Goal: Task Accomplishment & Management: Manage account settings

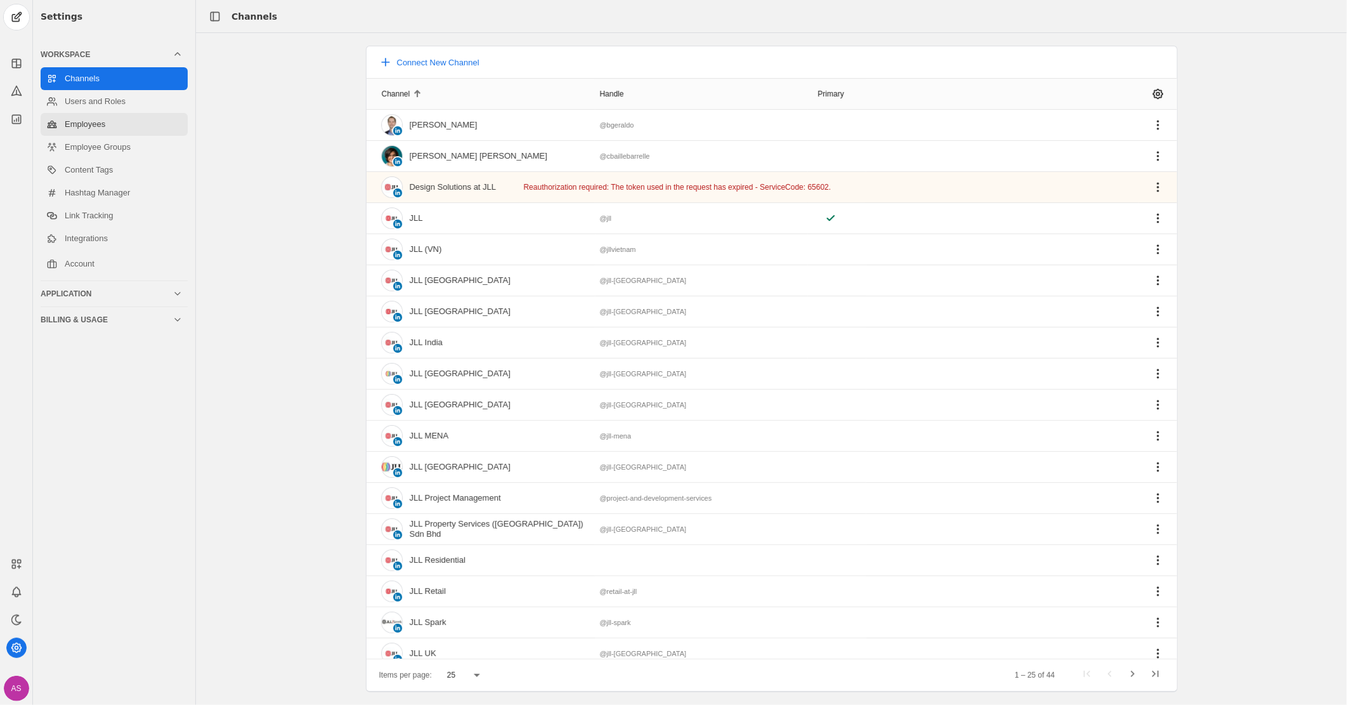
click at [80, 126] on link "Employees" at bounding box center [114, 124] width 147 height 23
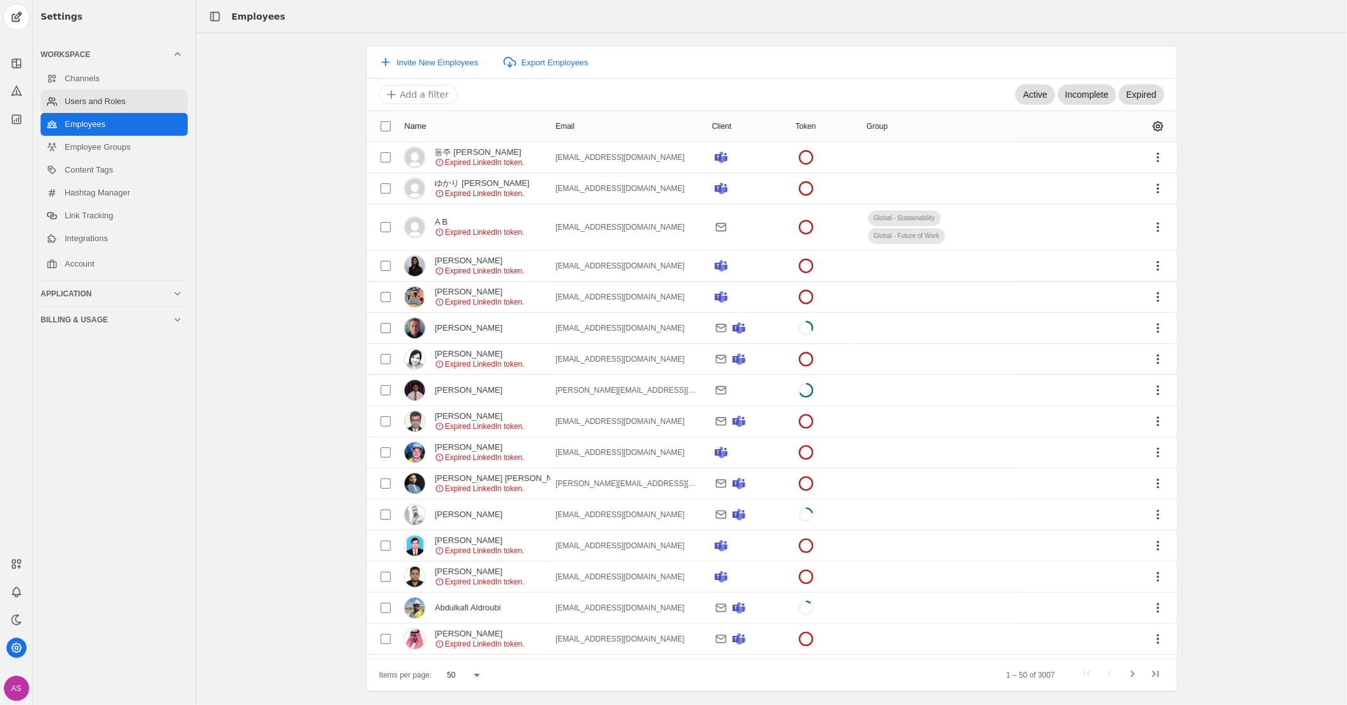
click at [121, 106] on link "Users and Roles" at bounding box center [114, 101] width 147 height 23
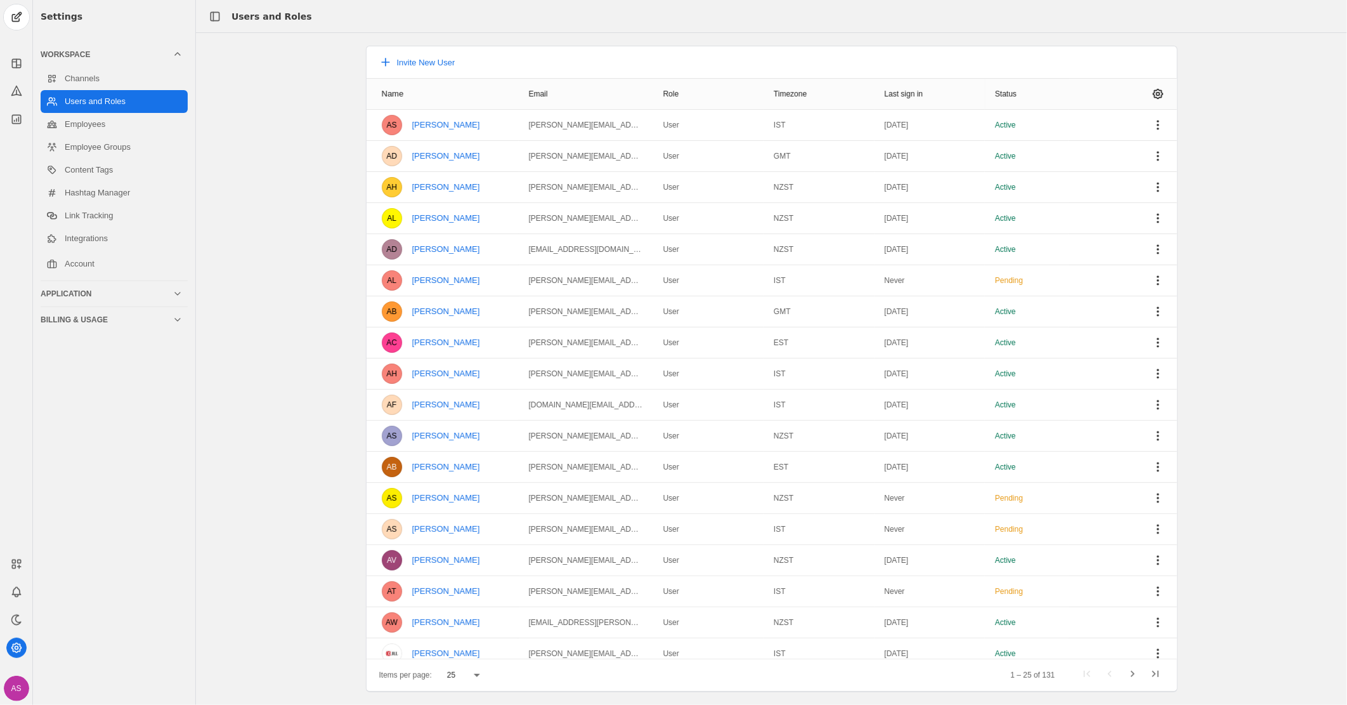
click at [458, 674] on div "25" at bounding box center [460, 674] width 27 height 11
click at [455, 641] on span "100" at bounding box center [454, 642] width 15 height 13
click at [1147, 89] on span "undefined" at bounding box center [1158, 93] width 23 height 23
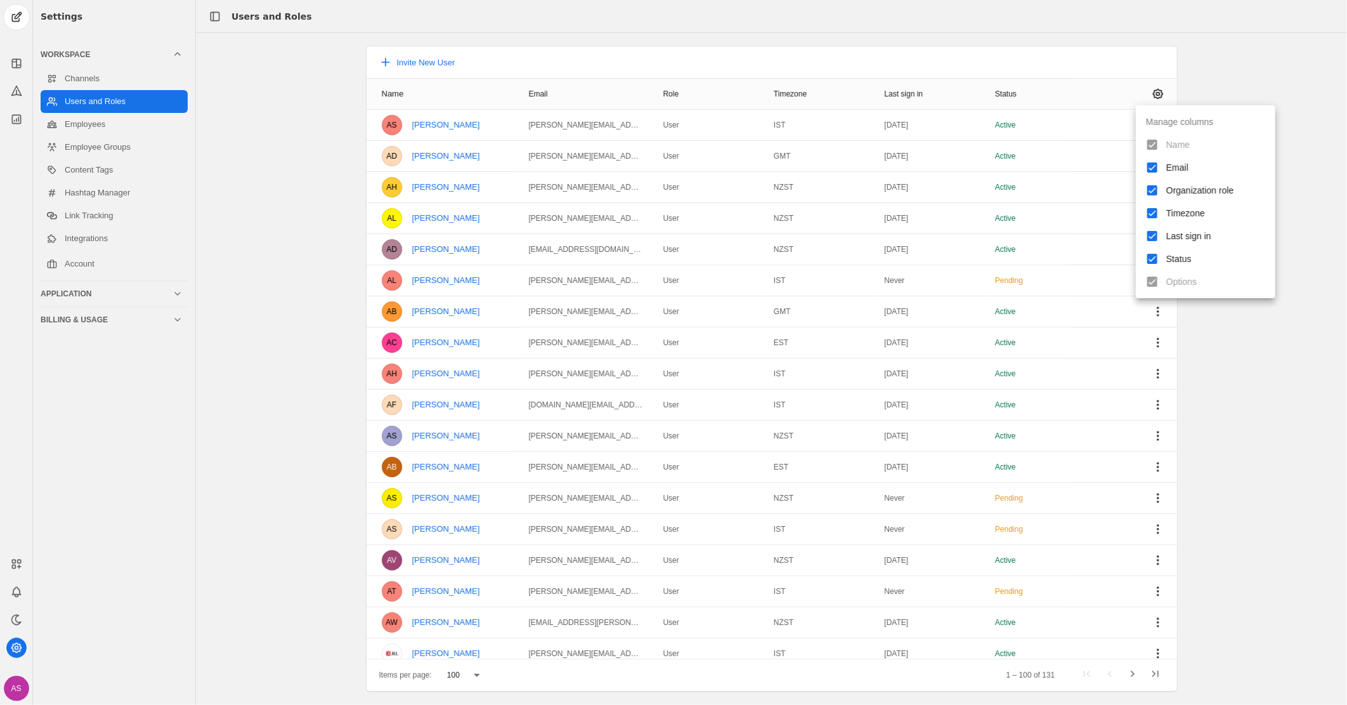
click at [1250, 67] on div at bounding box center [673, 352] width 1347 height 705
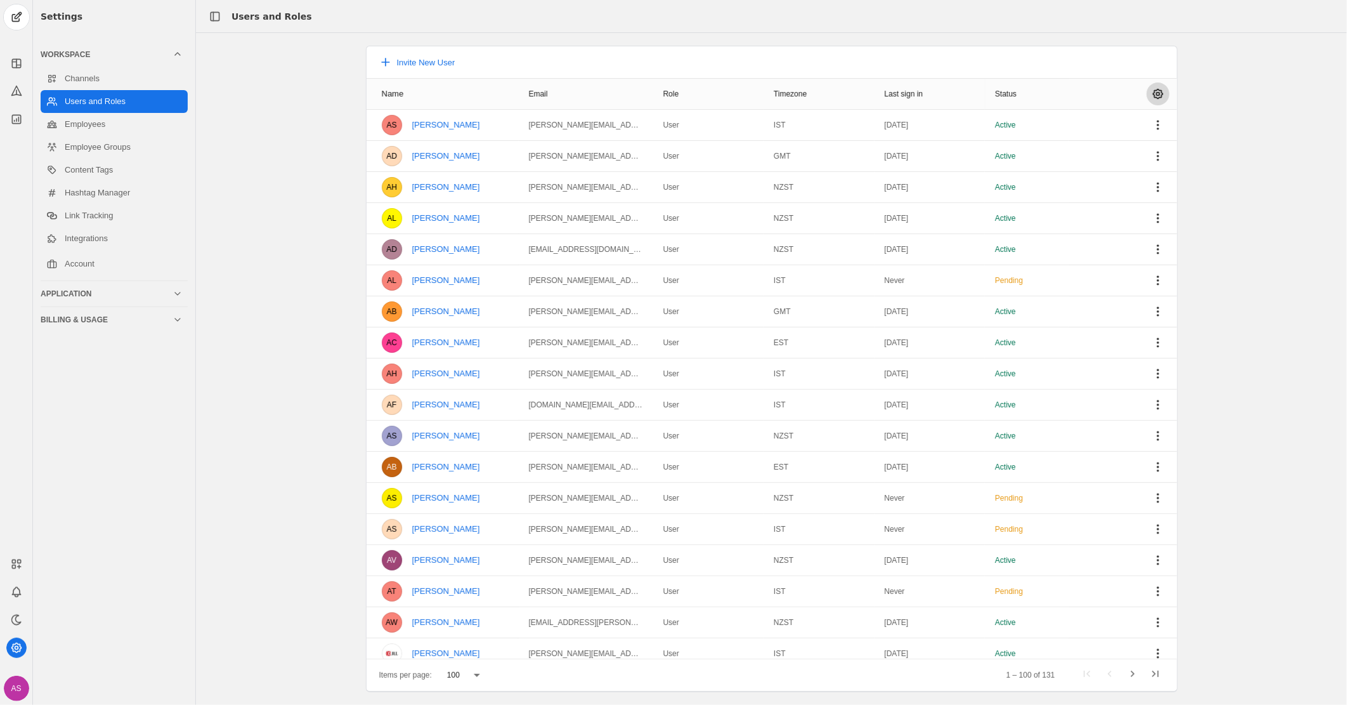
click at [1155, 90] on span "undefined" at bounding box center [1158, 93] width 23 height 23
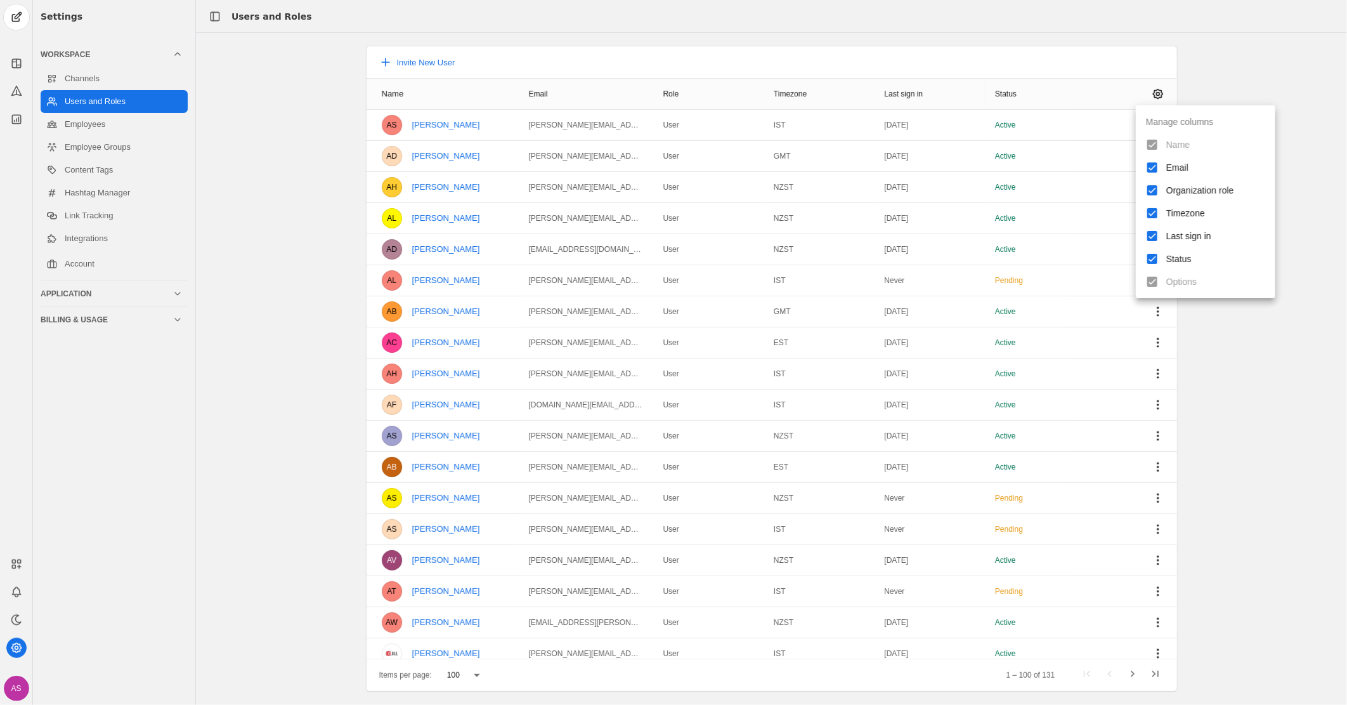
click at [1248, 452] on div at bounding box center [673, 352] width 1347 height 705
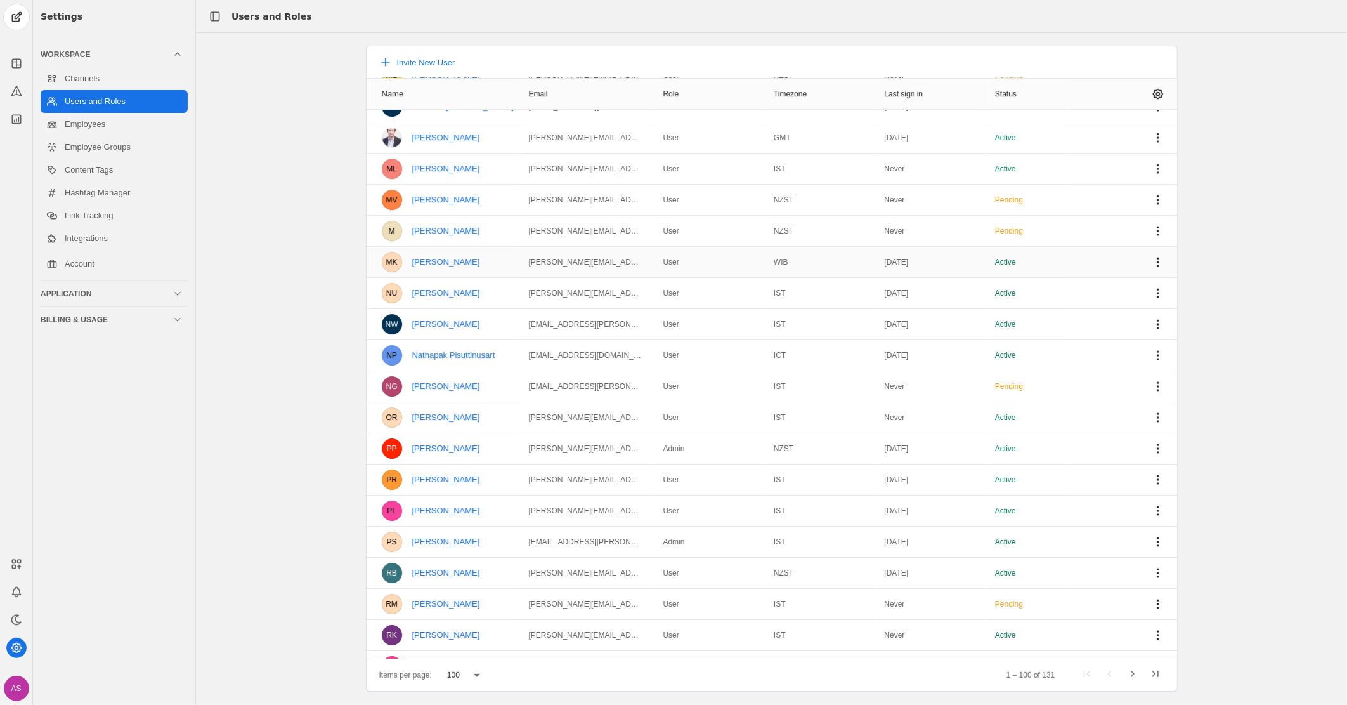
scroll to position [2564, 0]
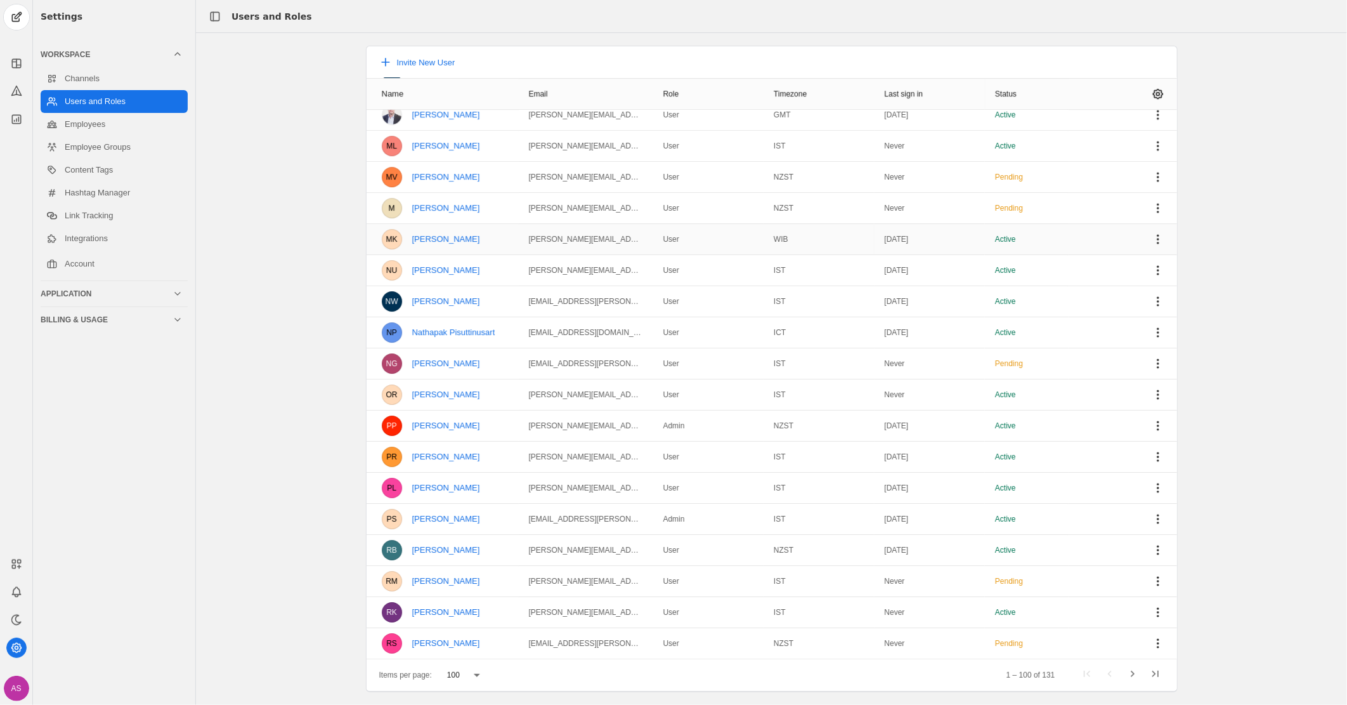
drag, startPoint x: 355, startPoint y: 122, endPoint x: 1051, endPoint y: 656, distance: 877.1
click at [1051, 656] on div "Invite New User Name Email Role Timezone Last sign in Status AS [PERSON_NAME] […" at bounding box center [771, 369] width 837 height 646
copy mat-table "AS [PERSON_NAME] [PERSON_NAME][EMAIL_ADDRESS][PERSON_NAME][DOMAIN_NAME] User IS…"
click at [245, 255] on div "Invite New User Name Email Role Timezone Last sign in Status AS [PERSON_NAME] […" at bounding box center [771, 369] width 1151 height 646
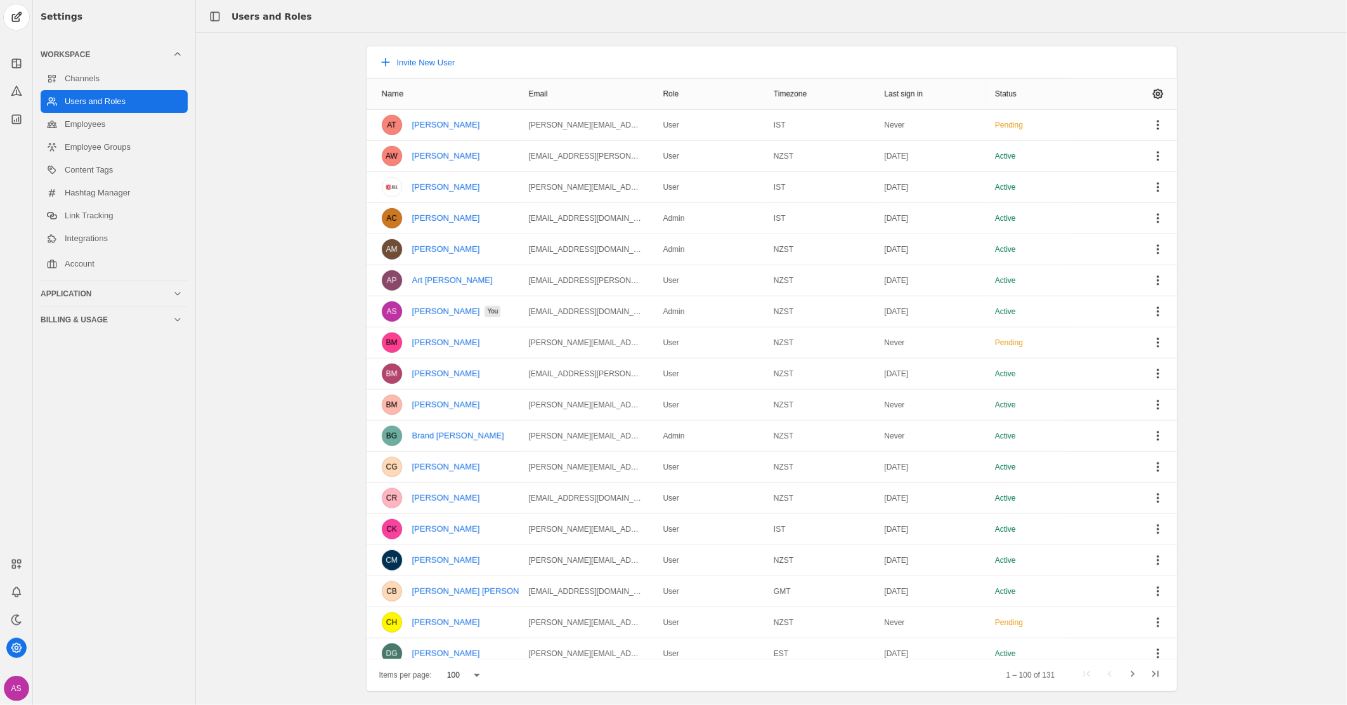
scroll to position [0, 0]
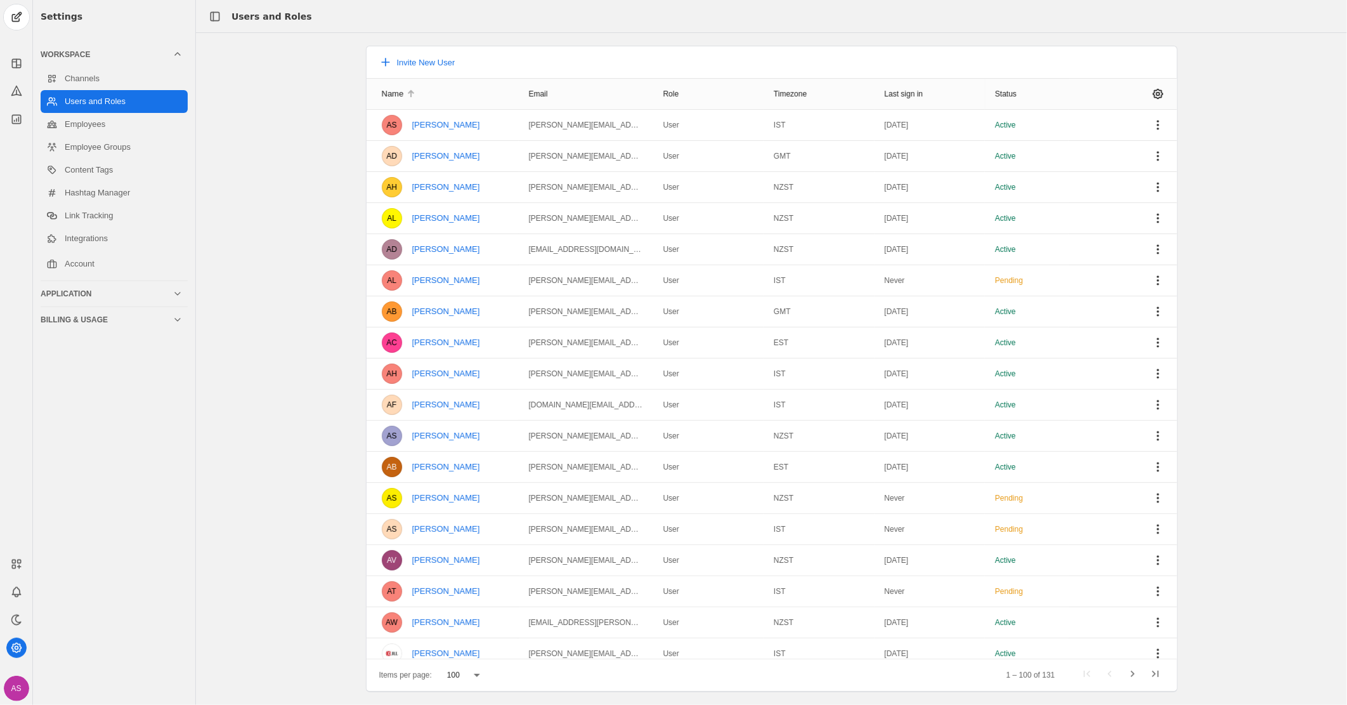
click at [411, 92] on div at bounding box center [412, 92] width 4 height 4
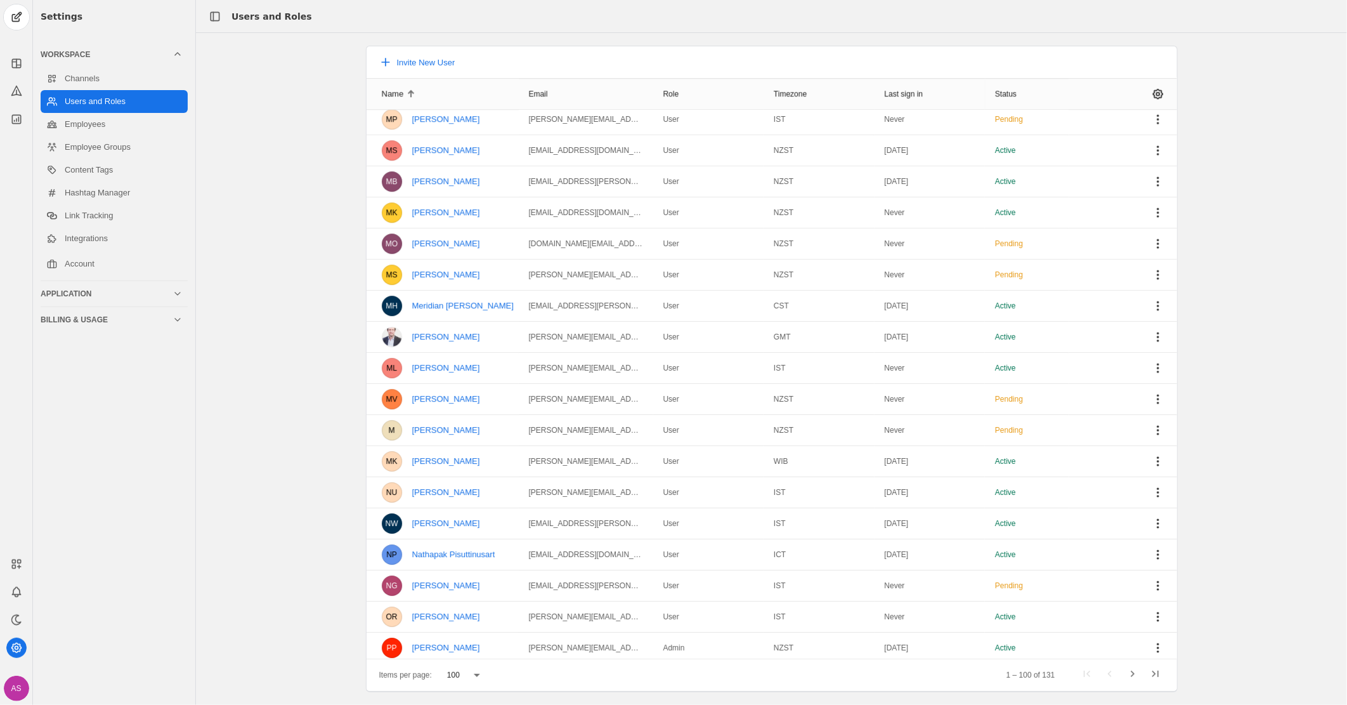
scroll to position [2564, 0]
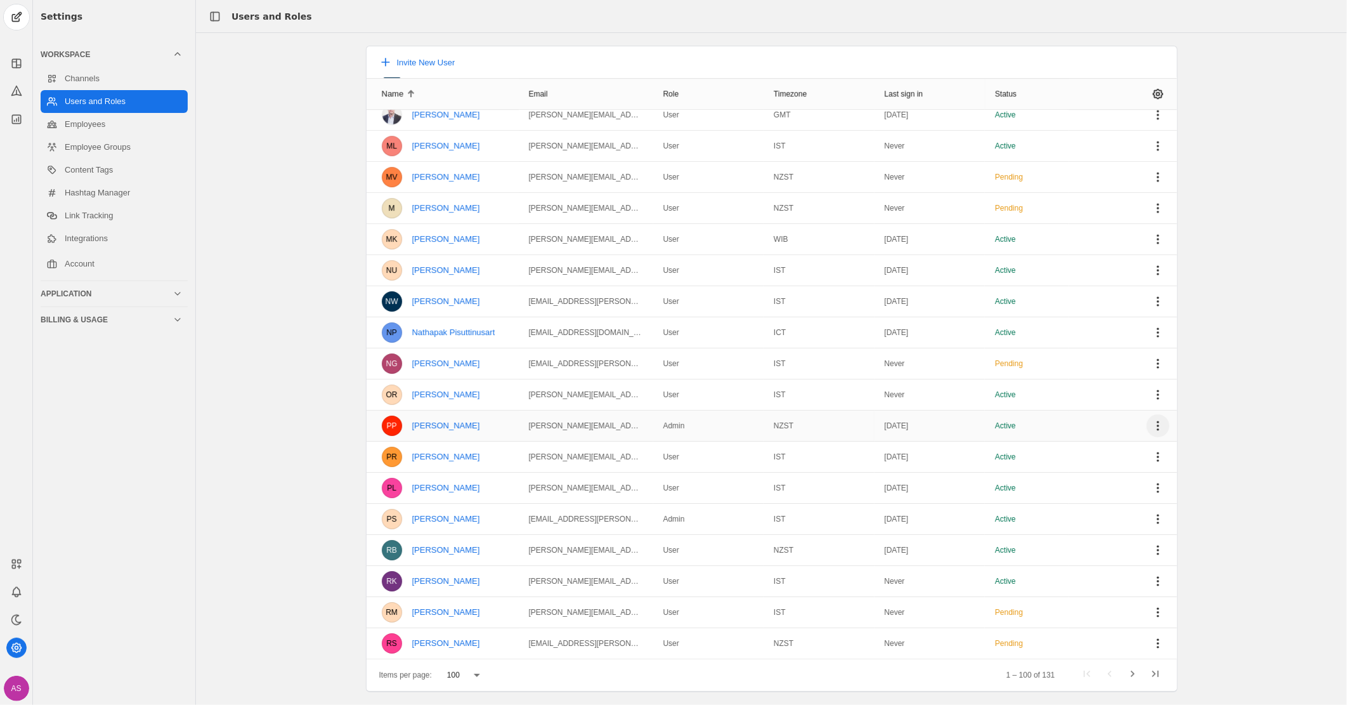
click at [1155, 426] on span "undefined" at bounding box center [1158, 425] width 23 height 23
click at [1296, 453] on div at bounding box center [673, 352] width 1347 height 705
click at [1152, 424] on span "undefined" at bounding box center [1158, 425] width 23 height 23
click at [1003, 498] on span "Delete User" at bounding box center [1014, 499] width 47 height 23
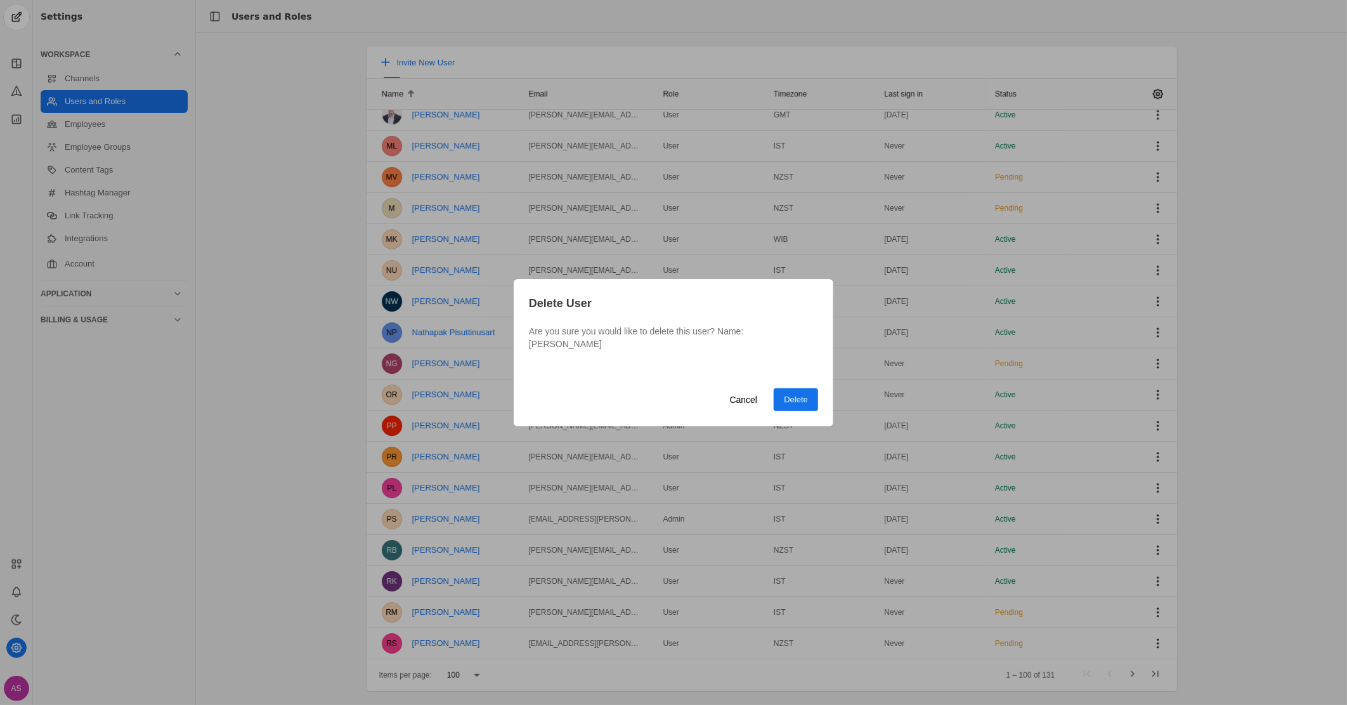
click at [780, 389] on span "undefined" at bounding box center [796, 399] width 44 height 23
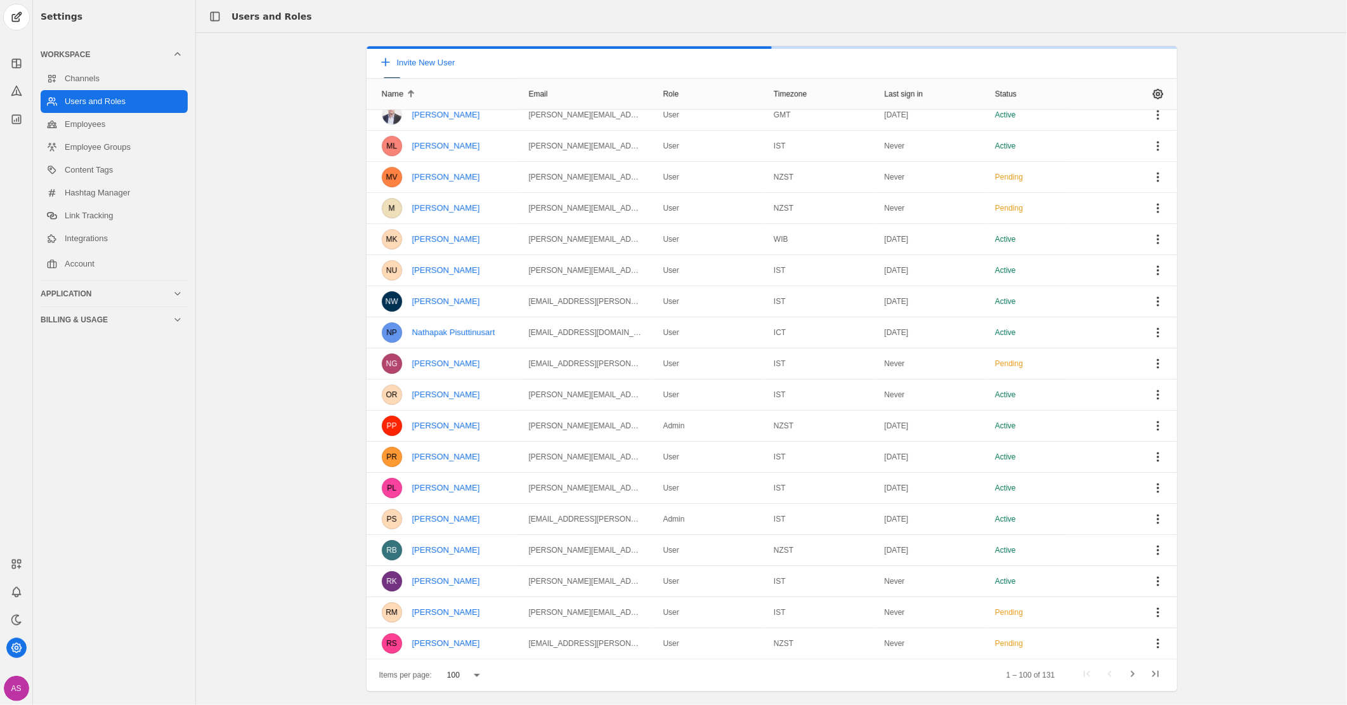
click at [275, 458] on div "Invite New User Name Email Role Timezone Last sign in Status AS [PERSON_NAME] […" at bounding box center [771, 369] width 1151 height 646
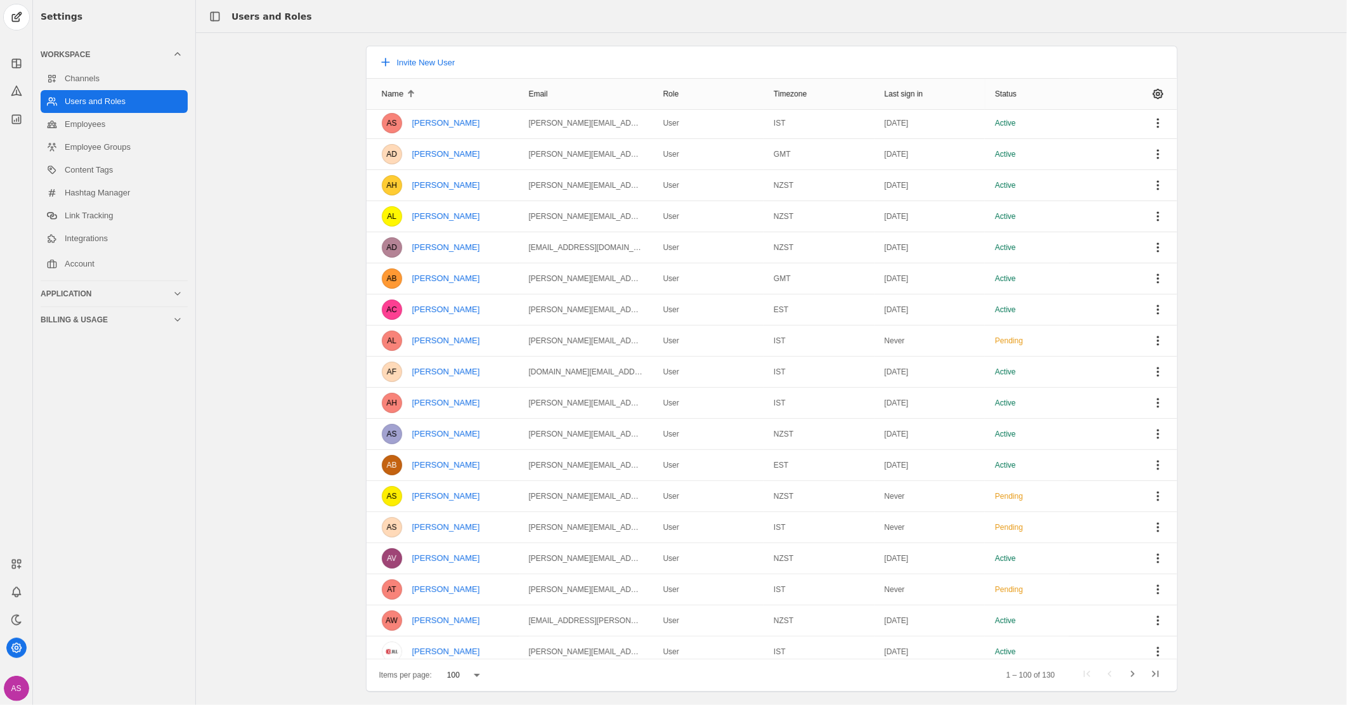
scroll to position [0, 0]
click at [1147, 121] on span "undefined" at bounding box center [1158, 125] width 23 height 23
drag, startPoint x: 1265, startPoint y: 275, endPoint x: 1184, endPoint y: 271, distance: 81.3
click at [1265, 275] on div at bounding box center [673, 352] width 1347 height 705
click at [176, 126] on link "Employees" at bounding box center [114, 124] width 147 height 23
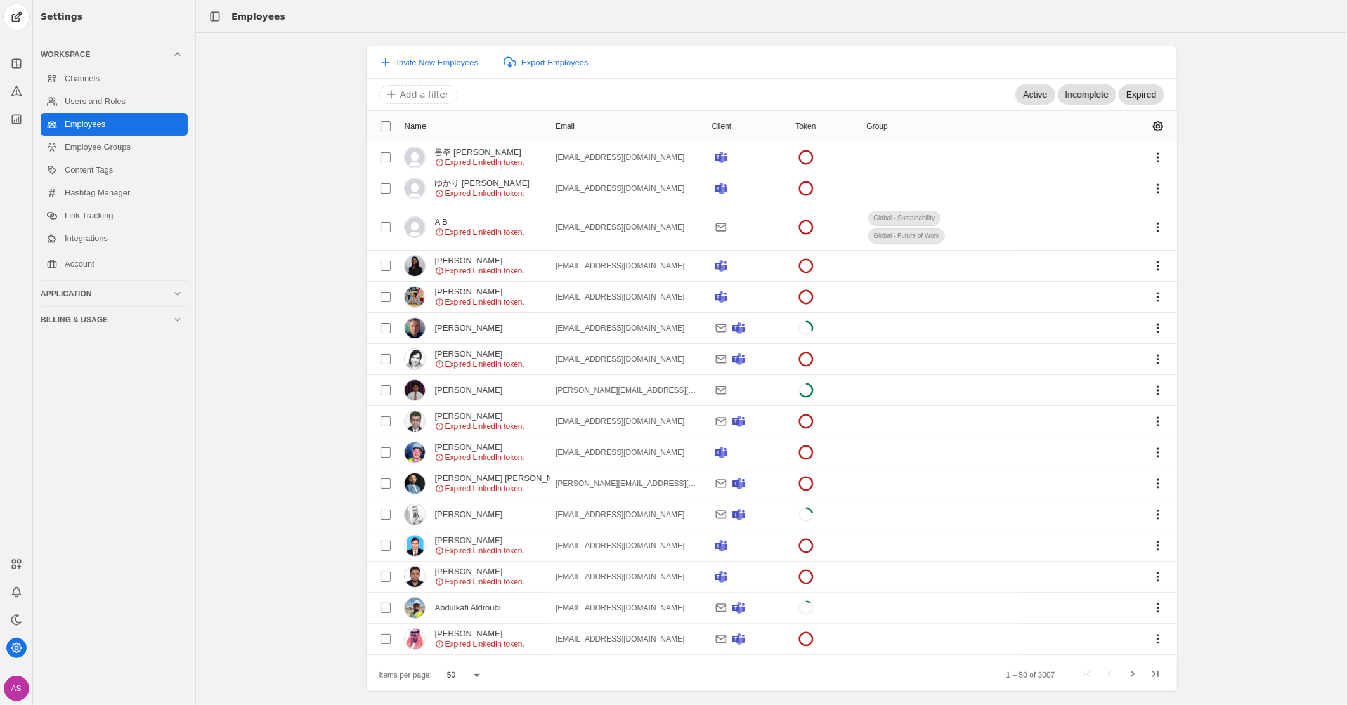
click at [438, 93] on input at bounding box center [701, 94] width 634 height 15
type input "jll"
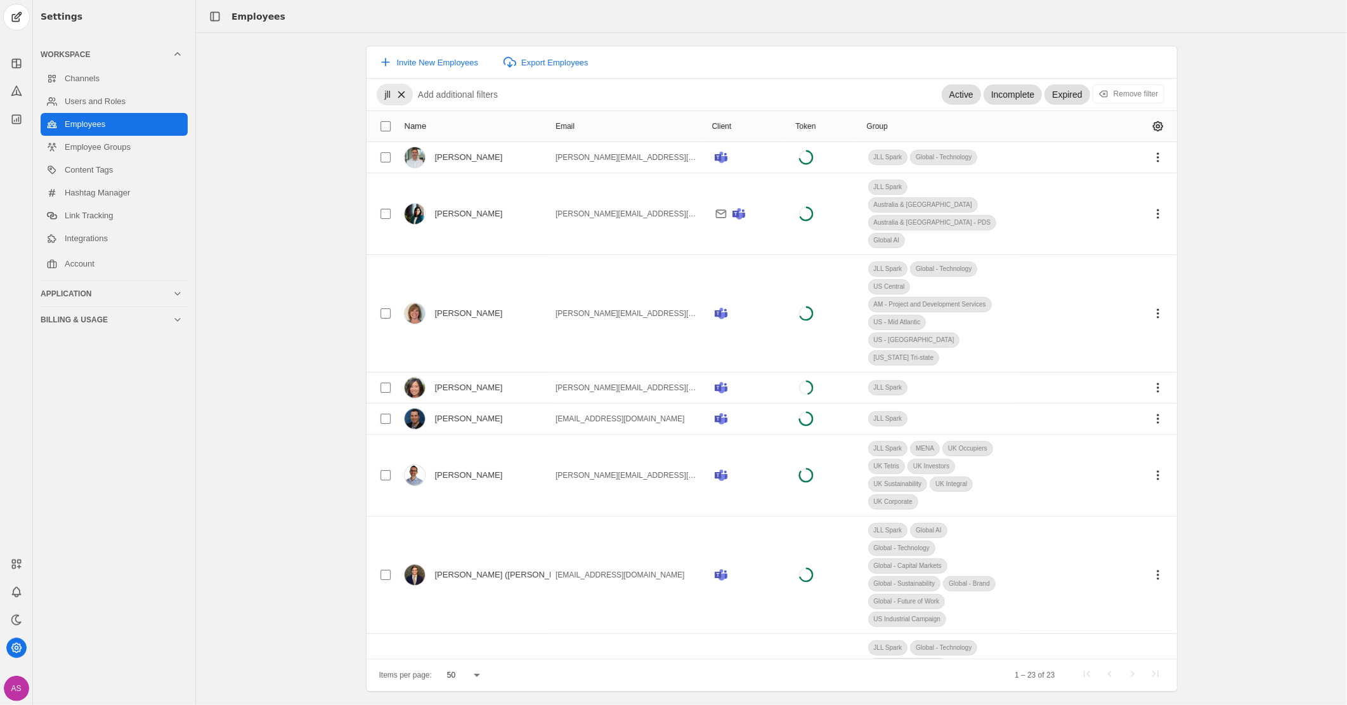
click at [411, 98] on app-icon at bounding box center [402, 94] width 22 height 11
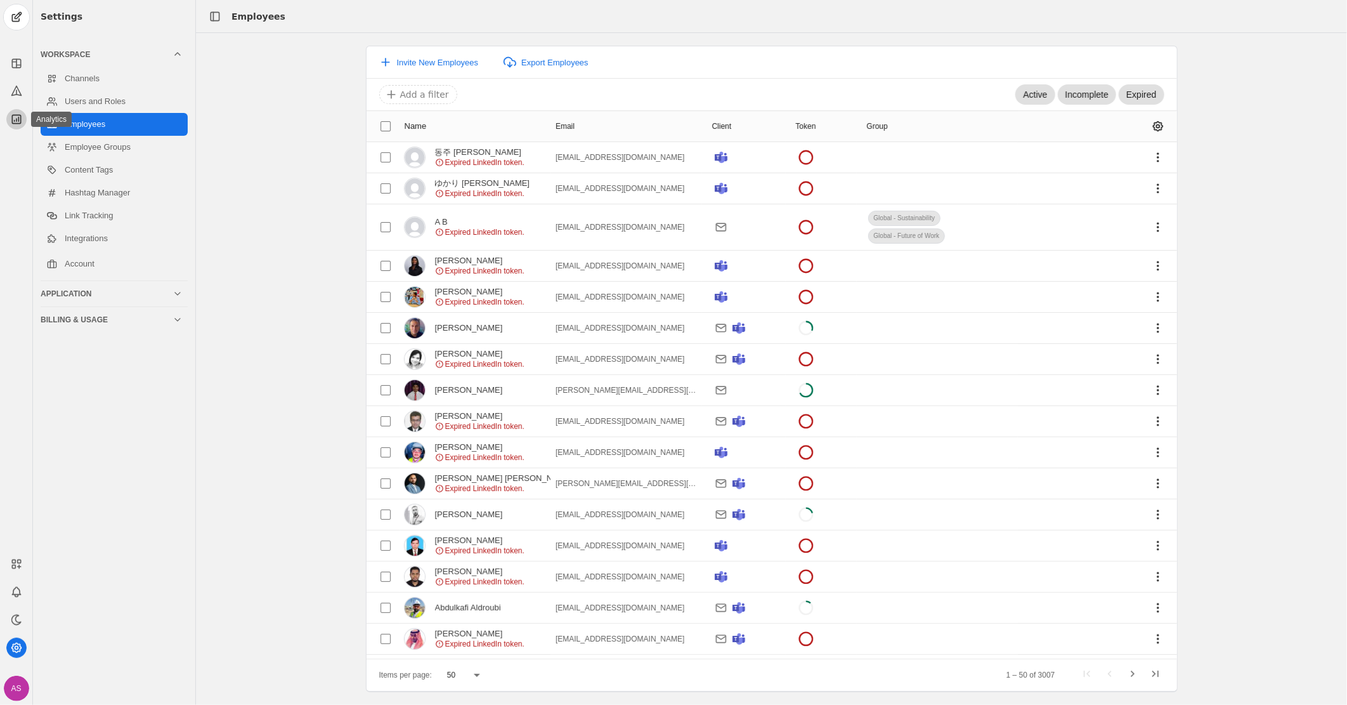
click at [19, 123] on icon at bounding box center [16, 119] width 8 height 8
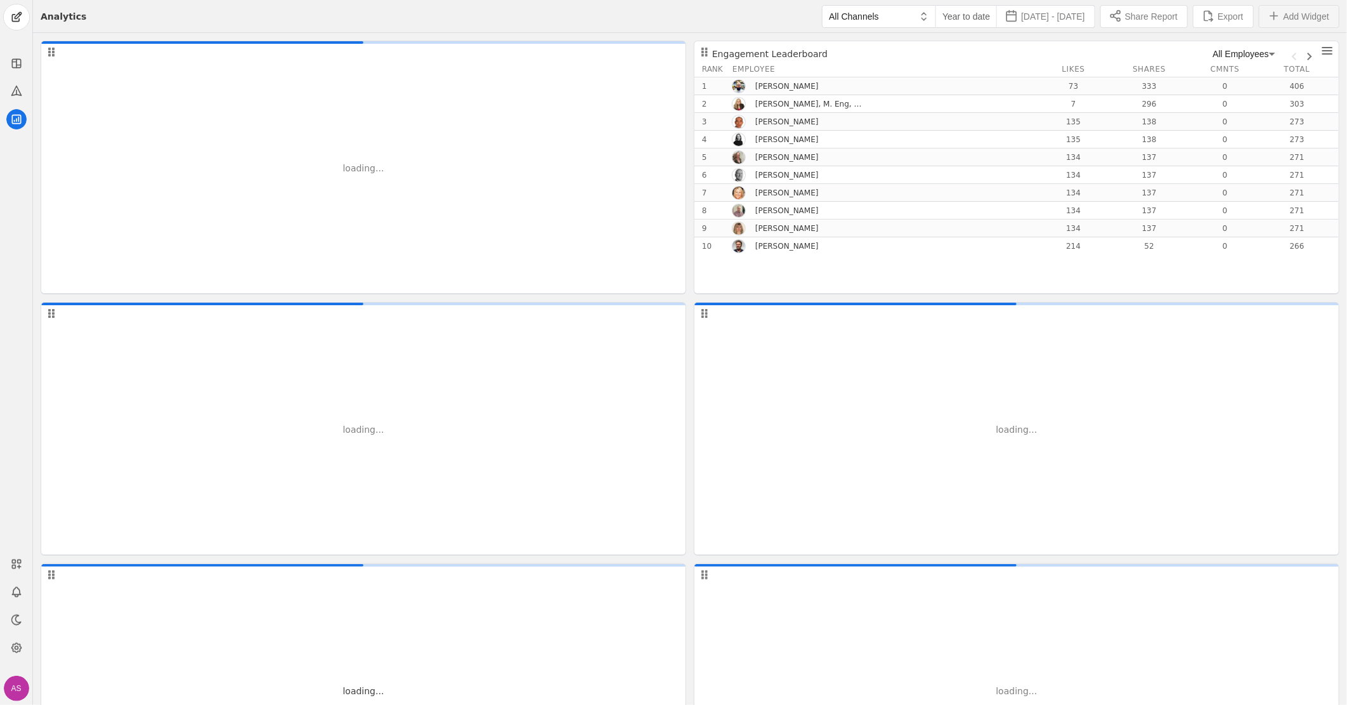
click at [1302, 20] on span "Add Widget" at bounding box center [1307, 16] width 46 height 13
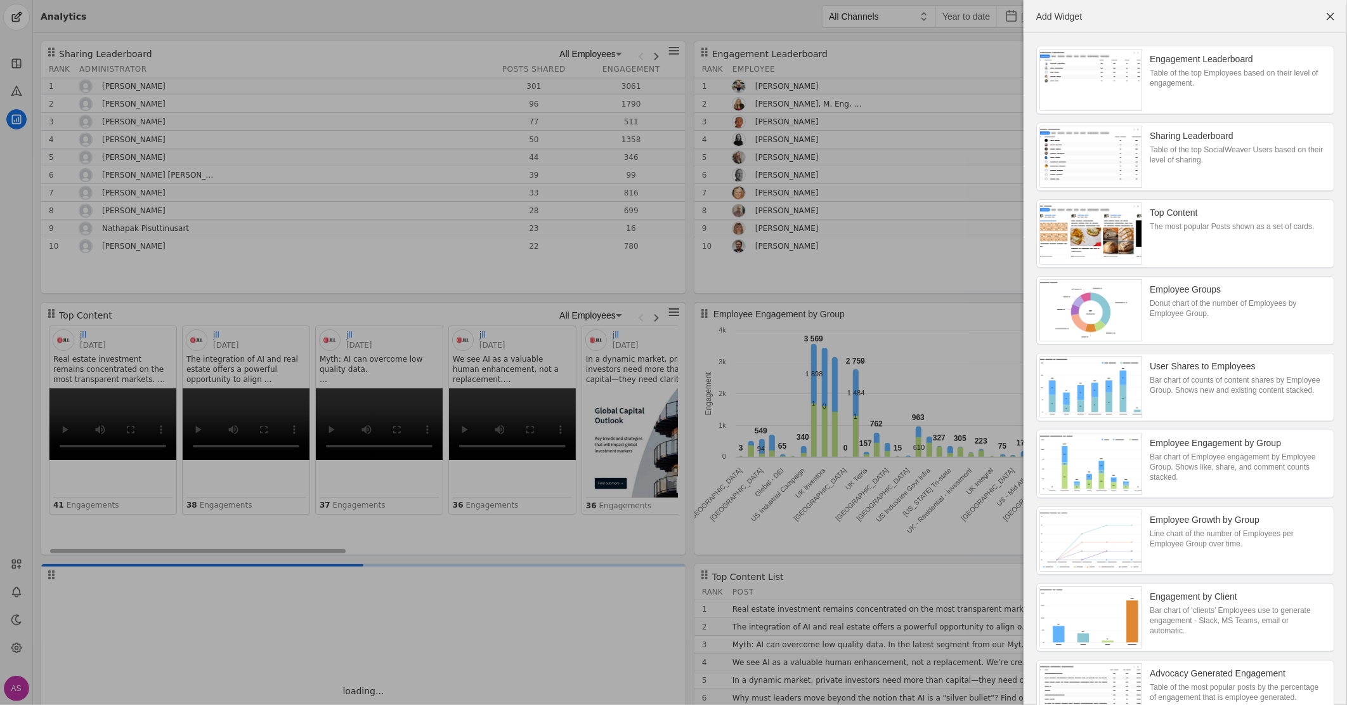
click at [810, 51] on div at bounding box center [673, 352] width 1347 height 705
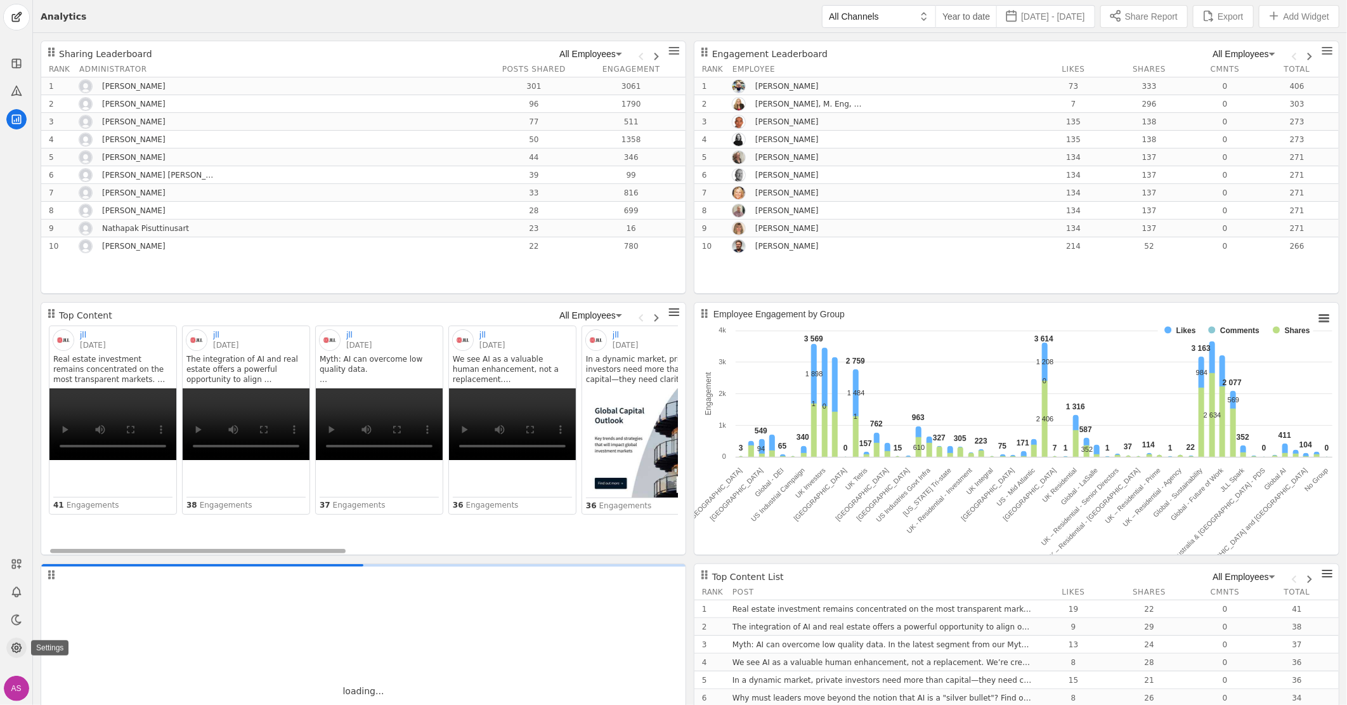
click at [21, 655] on app-icon at bounding box center [16, 647] width 20 height 20
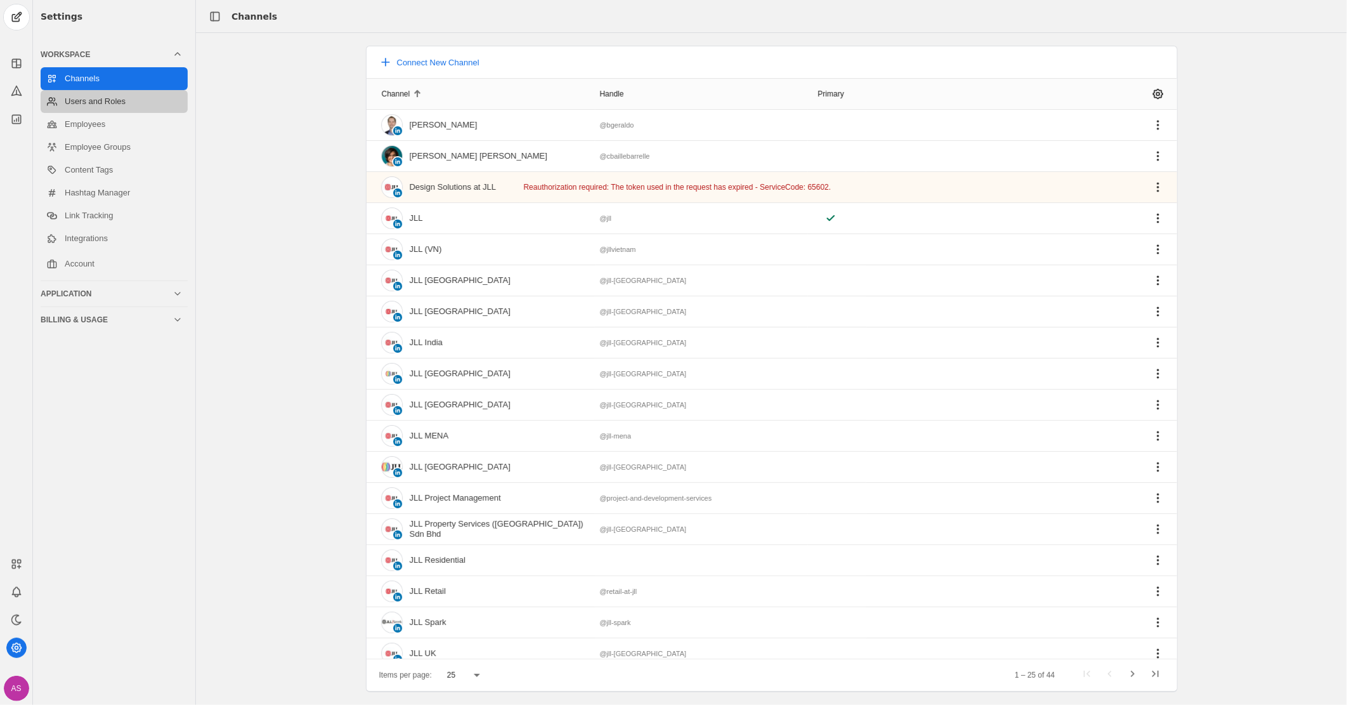
click at [131, 96] on link "Users and Roles" at bounding box center [114, 101] width 147 height 23
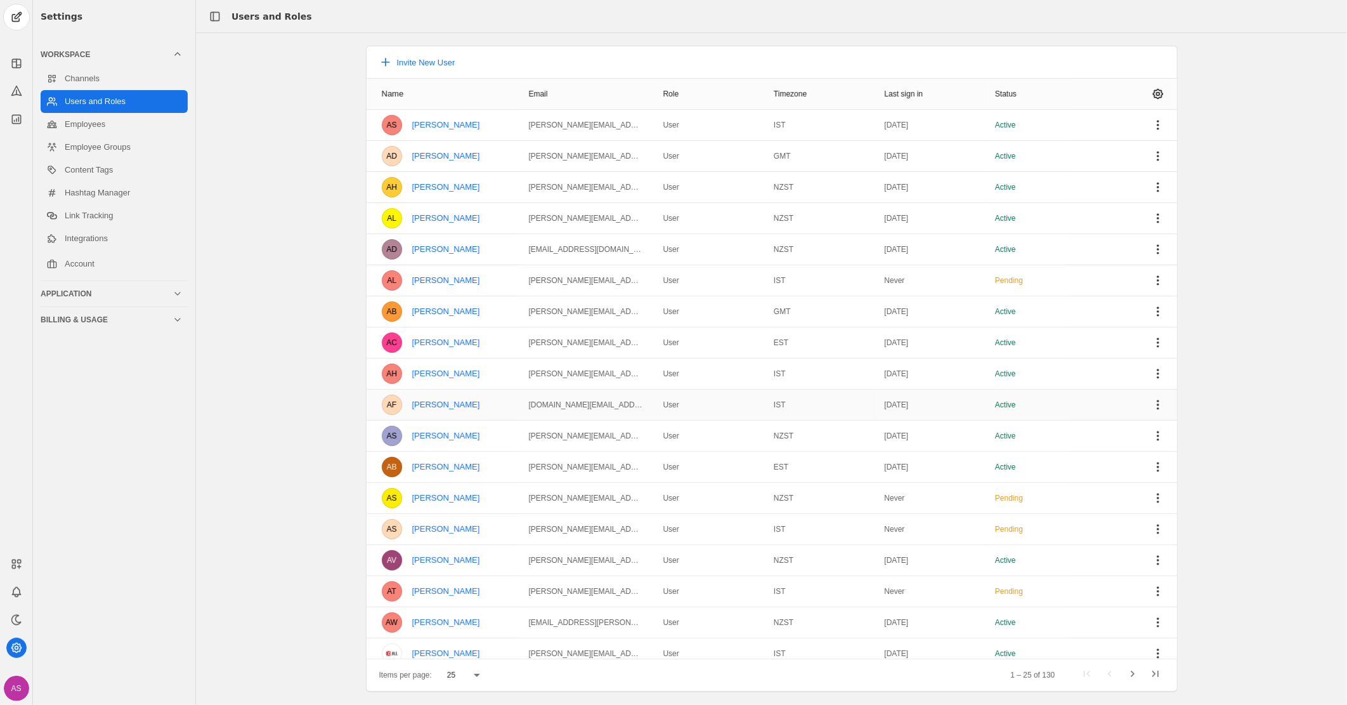
drag, startPoint x: 335, startPoint y: 306, endPoint x: 385, endPoint y: 397, distance: 104.2
click at [385, 397] on div "Invite New User Name Email Role Timezone Last sign in Status AS [PERSON_NAME] […" at bounding box center [771, 369] width 1151 height 646
drag, startPoint x: 385, startPoint y: 397, endPoint x: 298, endPoint y: 344, distance: 101.6
click at [298, 344] on div "Invite New User Name Email Role Timezone Last sign in Status AS [PERSON_NAME] […" at bounding box center [771, 369] width 1151 height 646
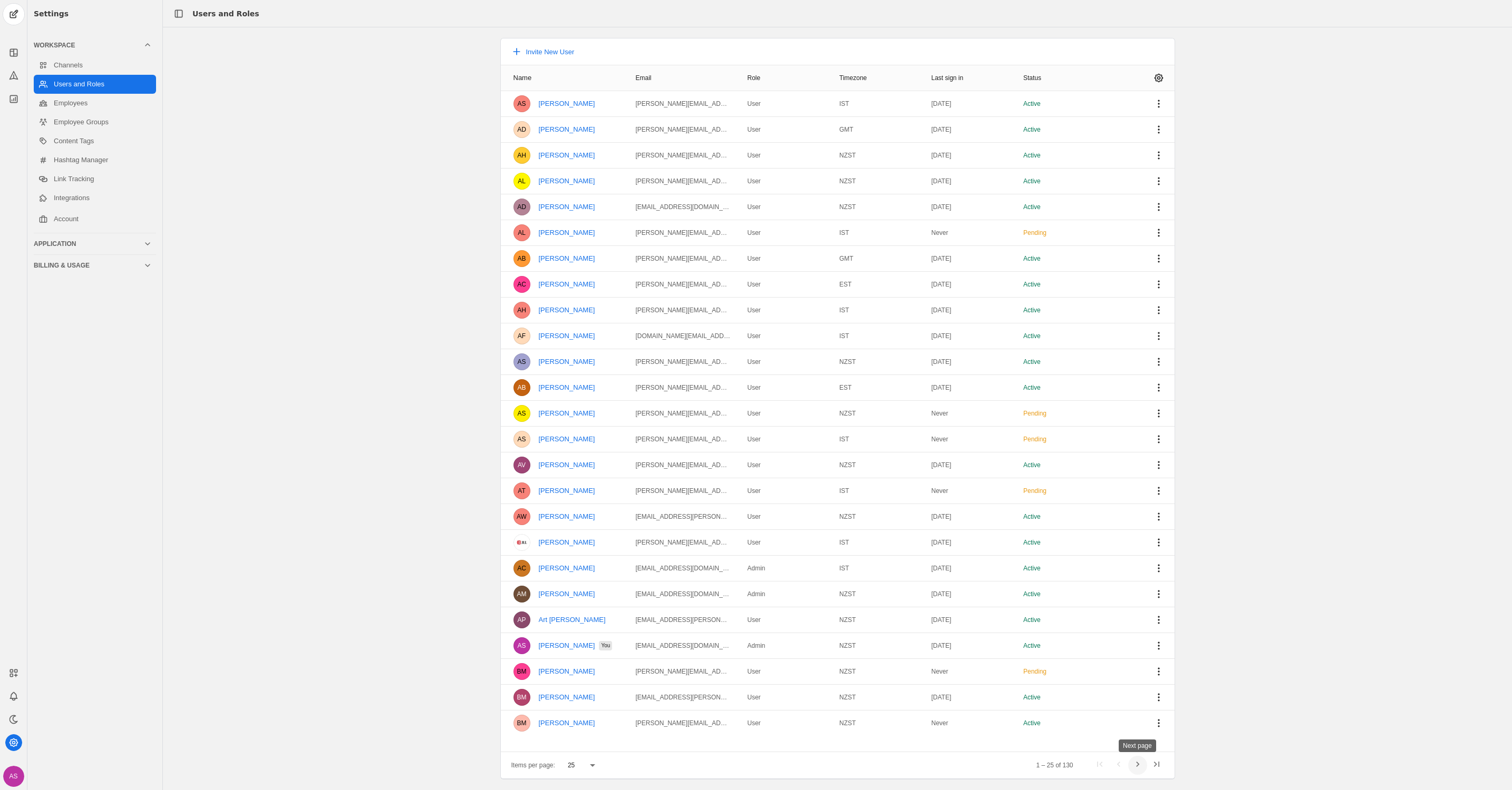
click at [1120, 585] on span "Next page" at bounding box center [1137, 765] width 19 height 19
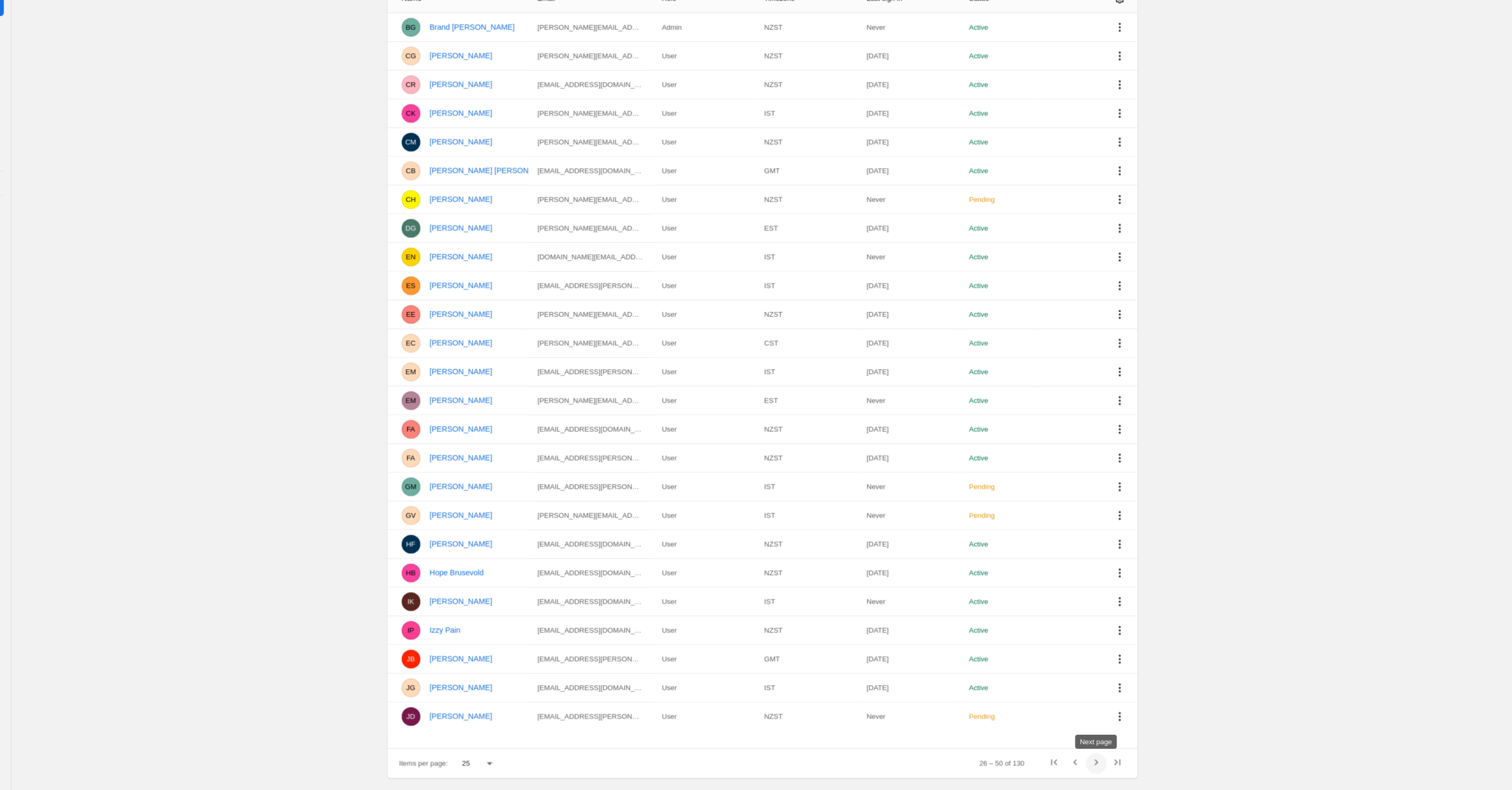
click at [1120, 585] on span "Next page" at bounding box center [1137, 765] width 19 height 19
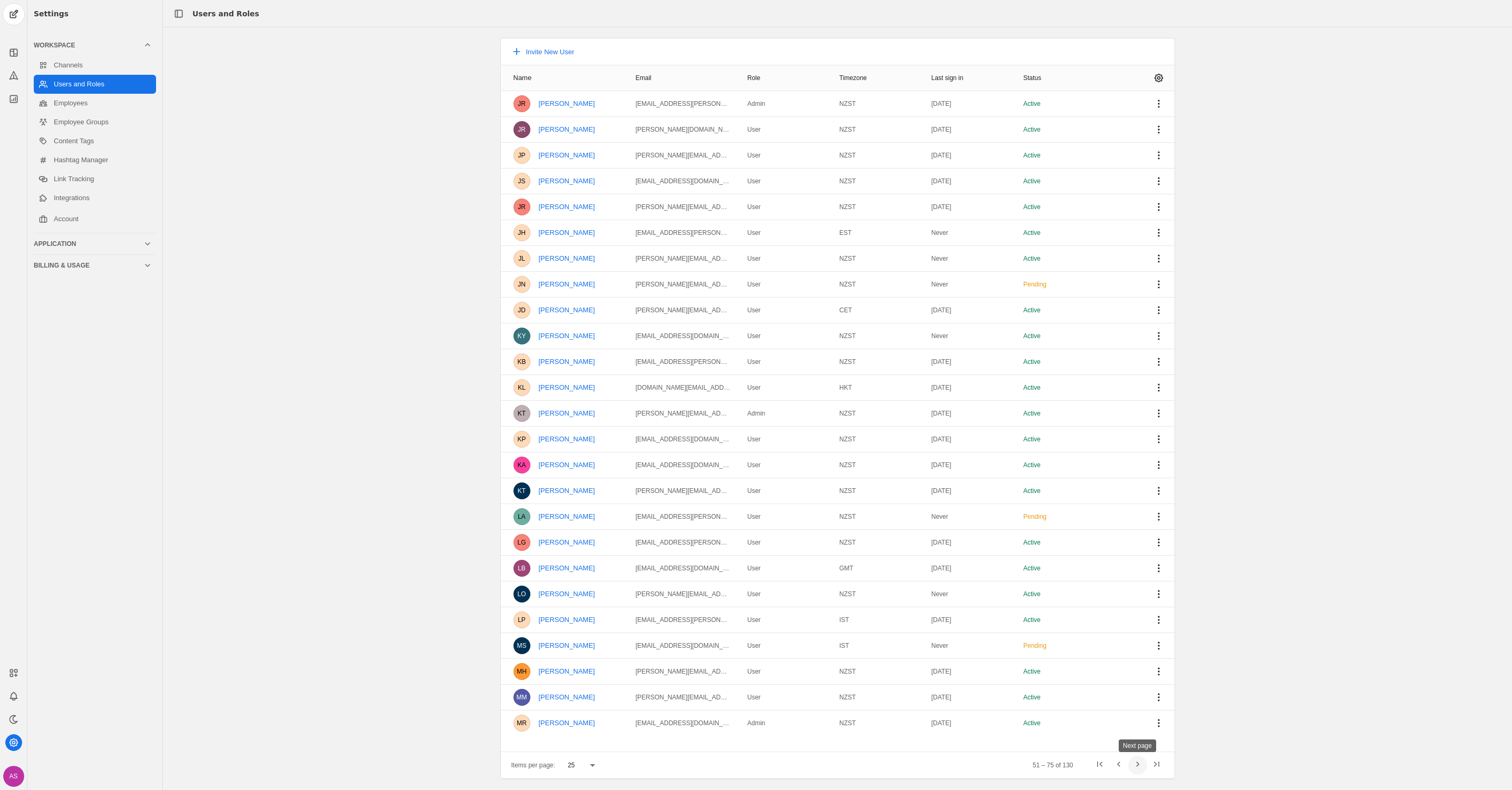
click at [1120, 585] on span "Next page" at bounding box center [1137, 765] width 19 height 19
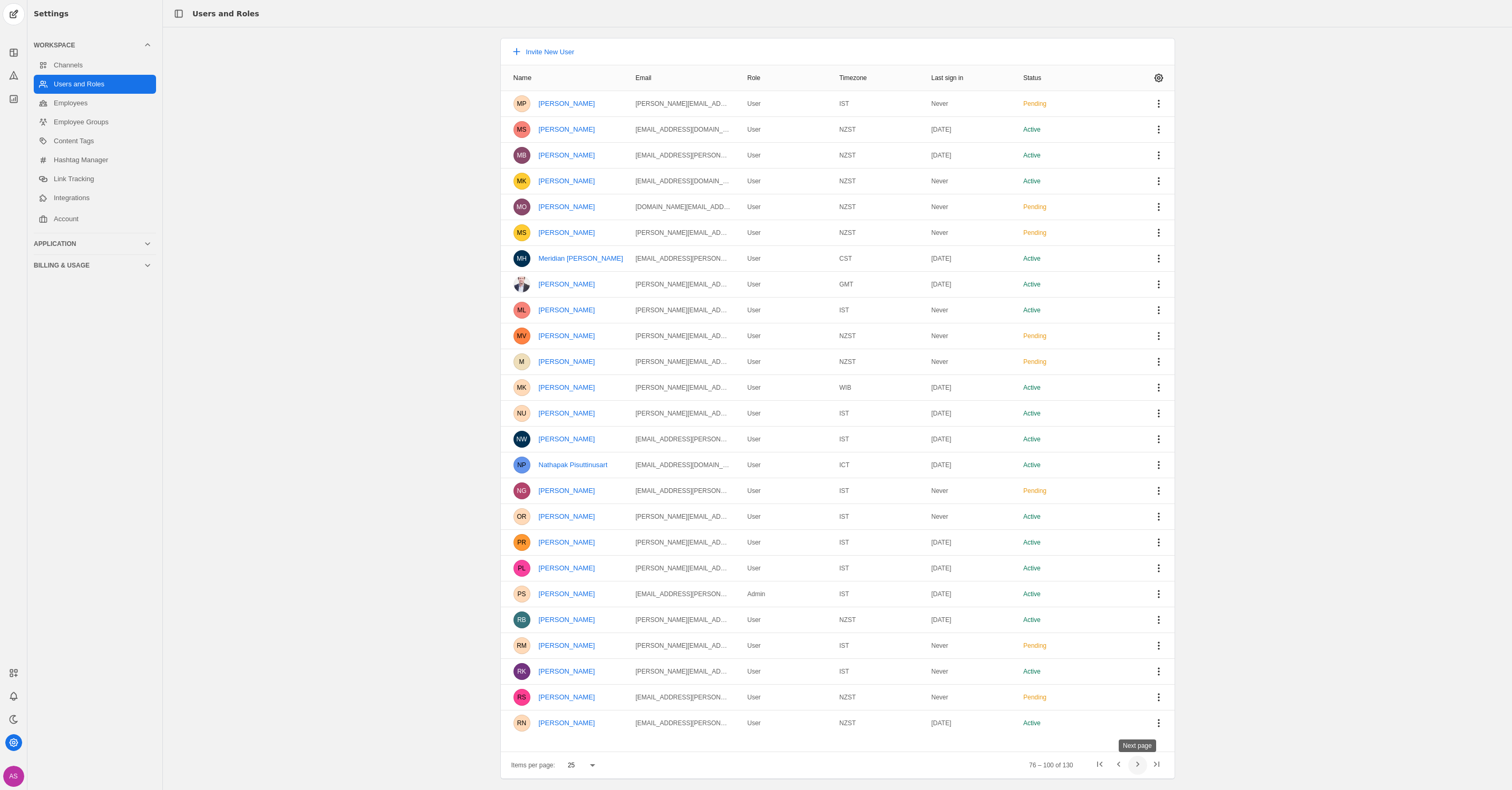
click at [1120, 585] on span "Next page" at bounding box center [1137, 765] width 19 height 19
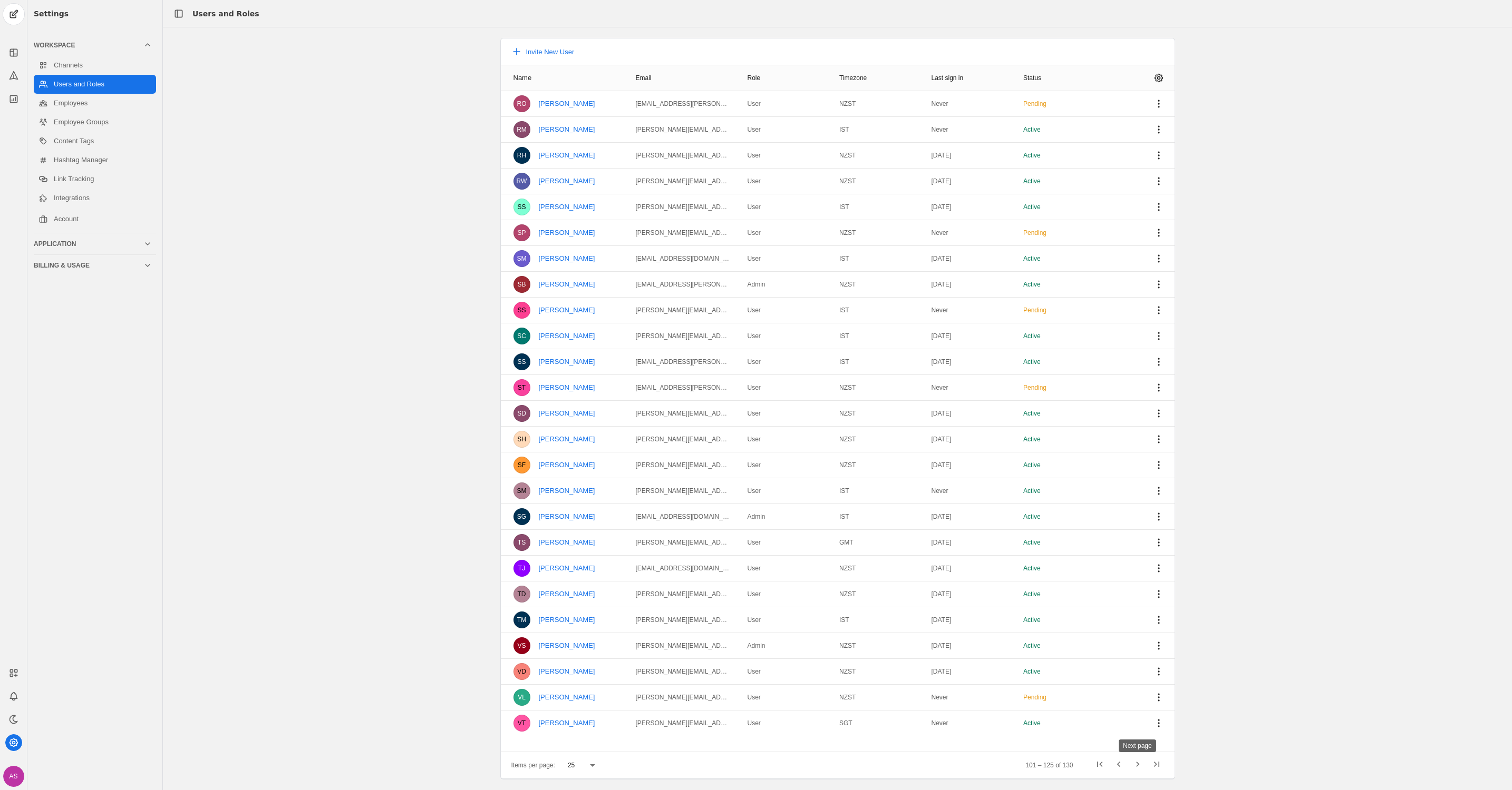
click at [1120, 585] on span "Next page" at bounding box center [1137, 765] width 19 height 19
